Goal: Task Accomplishment & Management: Manage account settings

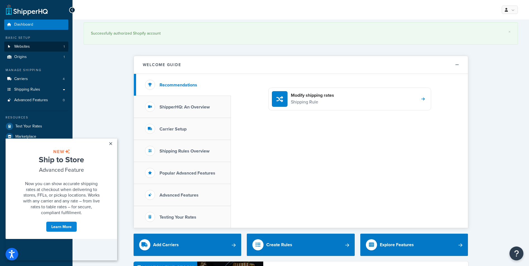
click at [28, 45] on span "Websites" at bounding box center [22, 46] width 16 height 5
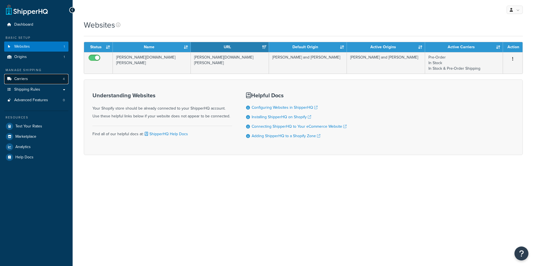
click at [37, 81] on link "Carriers 4" at bounding box center [36, 79] width 64 height 10
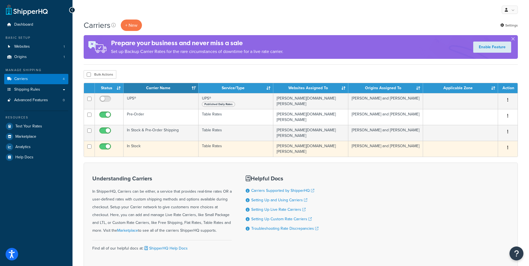
click at [147, 142] on td "In Stock" at bounding box center [161, 149] width 75 height 16
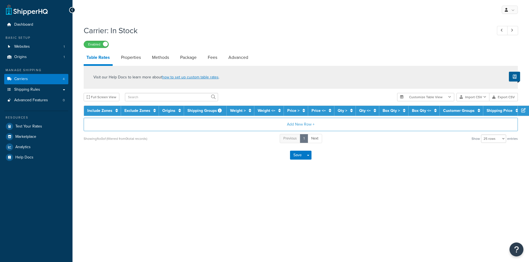
select select "25"
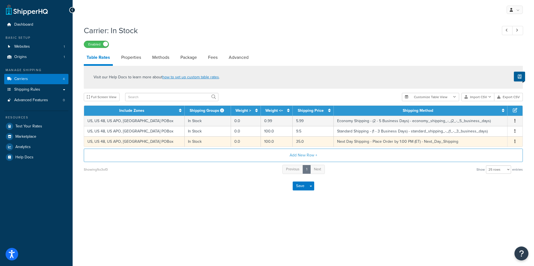
click at [514, 140] on icon "button" at bounding box center [514, 142] width 1 height 4
click at [515, 140] on button "button" at bounding box center [514, 142] width 4 height 6
click at [491, 152] on div "Delete" at bounding box center [486, 153] width 40 height 11
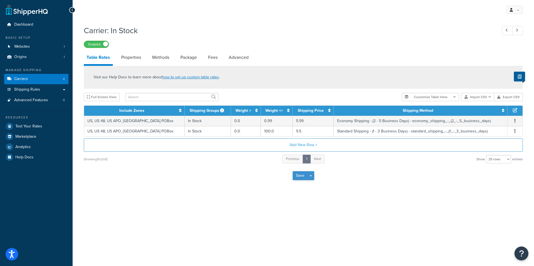
drag, startPoint x: 307, startPoint y: 178, endPoint x: 300, endPoint y: 178, distance: 7.5
click at [300, 178] on div "Save Save Dropdown Save and Edit" at bounding box center [302, 175] width 21 height 9
click at [300, 178] on button "Save" at bounding box center [299, 175] width 15 height 9
